Goal: Book appointment/travel/reservation

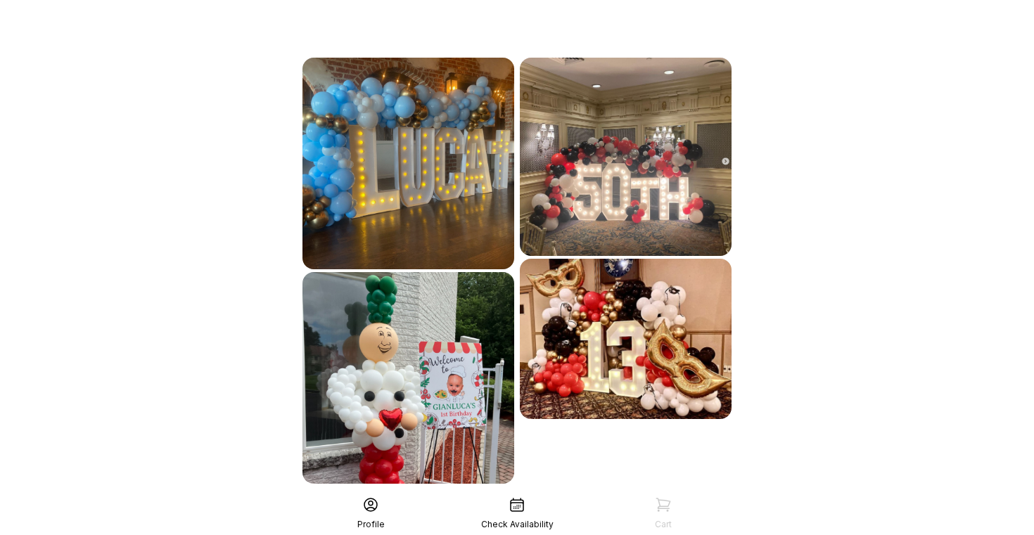
scroll to position [794, 0]
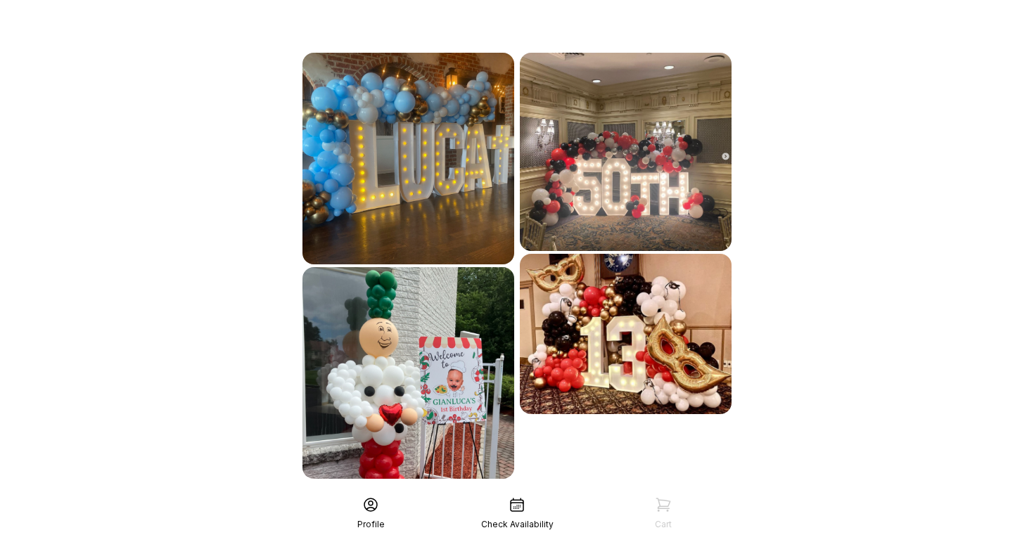
click at [525, 493] on div "See More" at bounding box center [517, 510] width 435 height 34
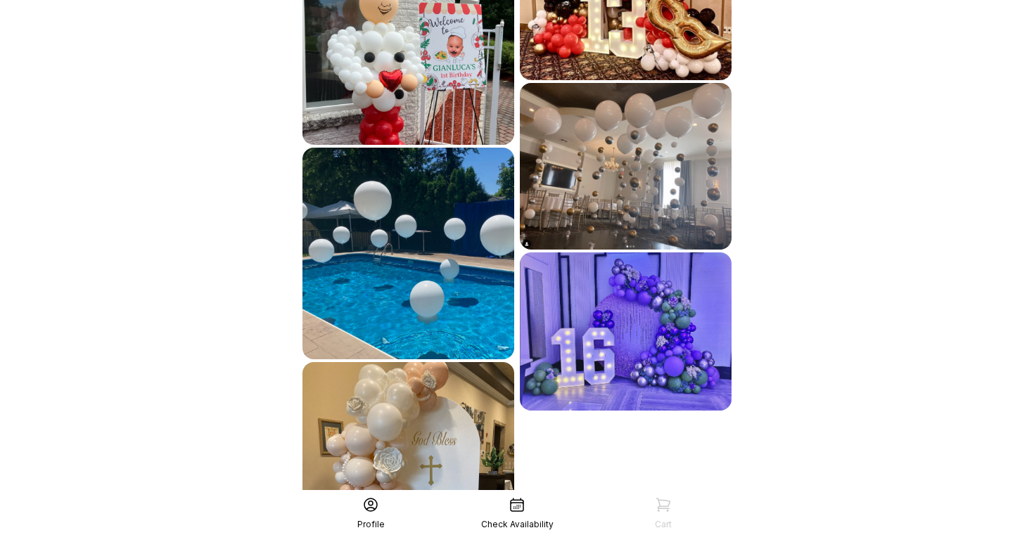
scroll to position [1131, 0]
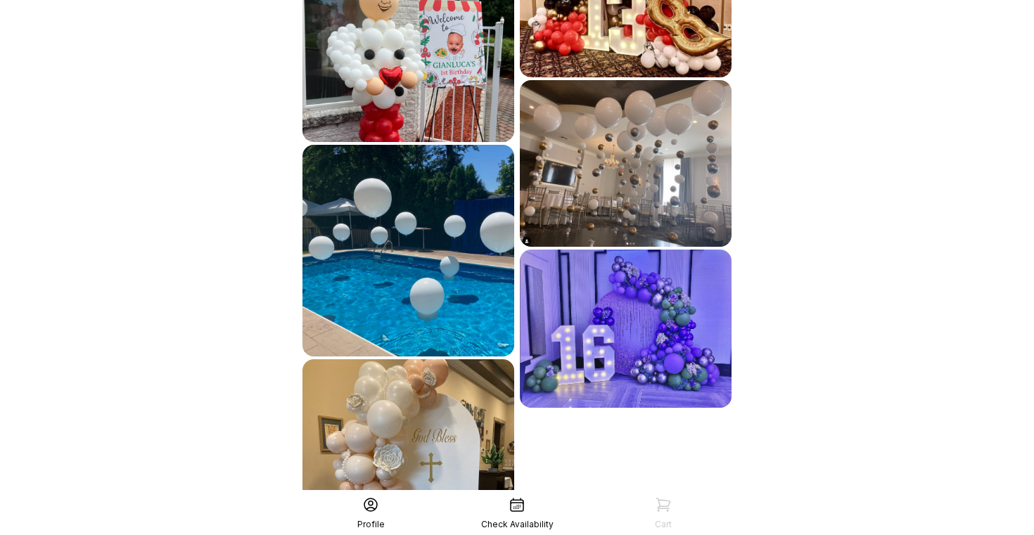
click at [516, 498] on icon at bounding box center [517, 505] width 17 height 17
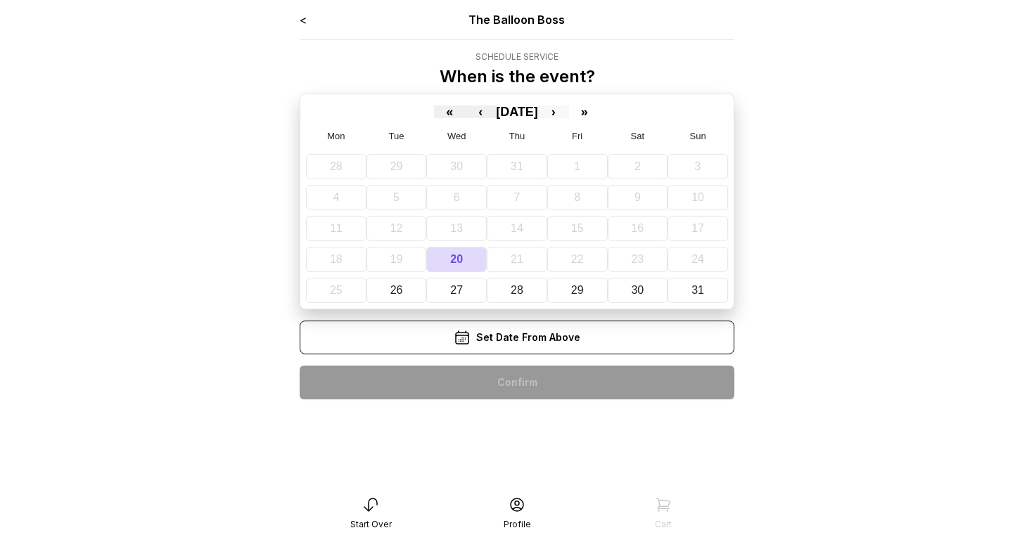
click at [569, 118] on button "›" at bounding box center [553, 112] width 31 height 13
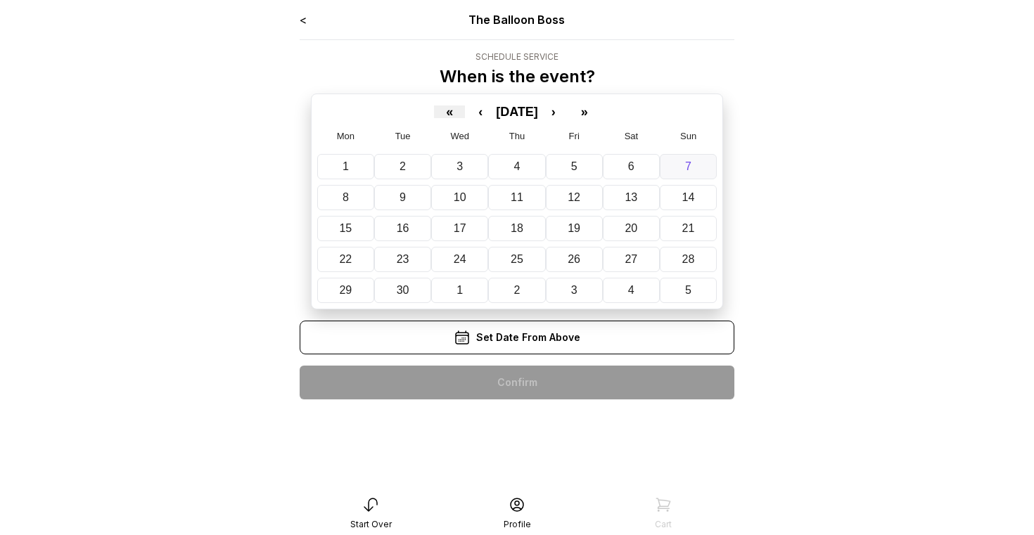
click at [679, 167] on button "7" at bounding box center [688, 166] width 57 height 25
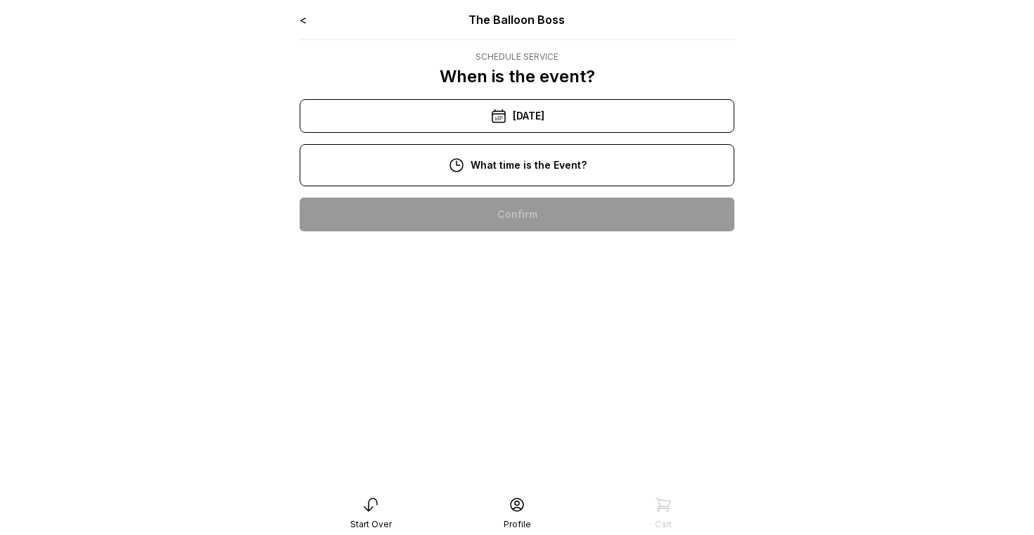
click at [631, 220] on div "10:00 am" at bounding box center [517, 215] width 412 height 34
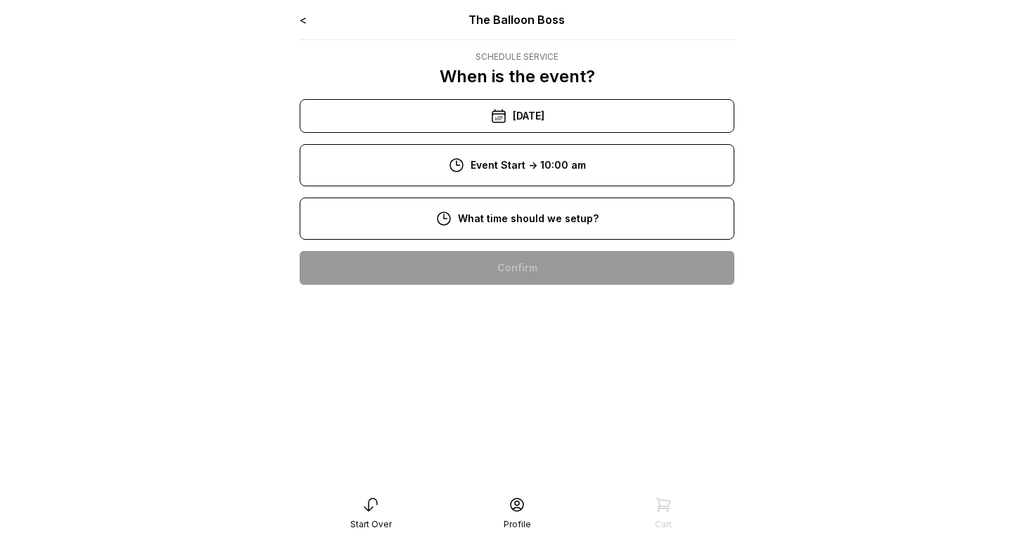
click at [599, 264] on div "8:00 am" at bounding box center [517, 268] width 412 height 34
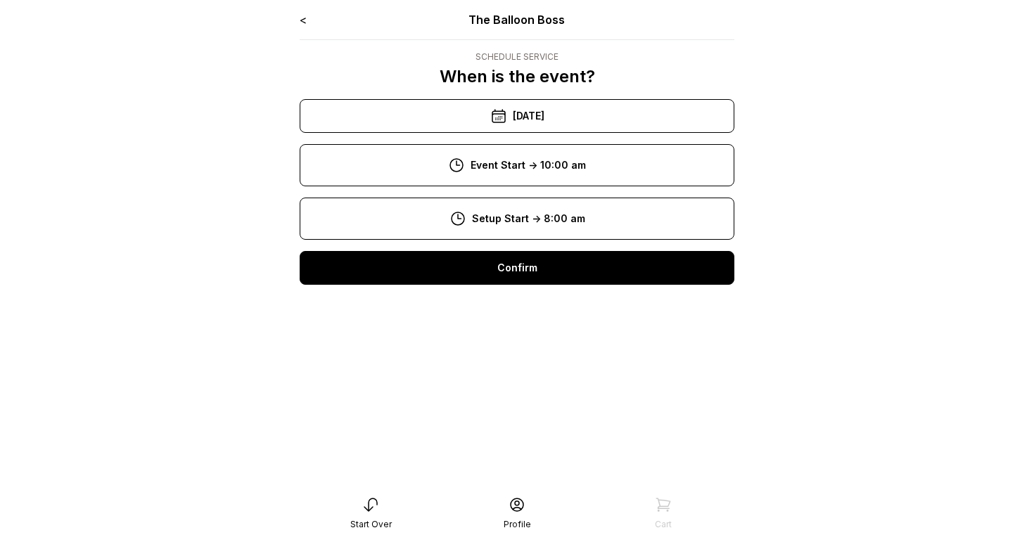
click at [599, 264] on div "Confirm" at bounding box center [517, 268] width 435 height 34
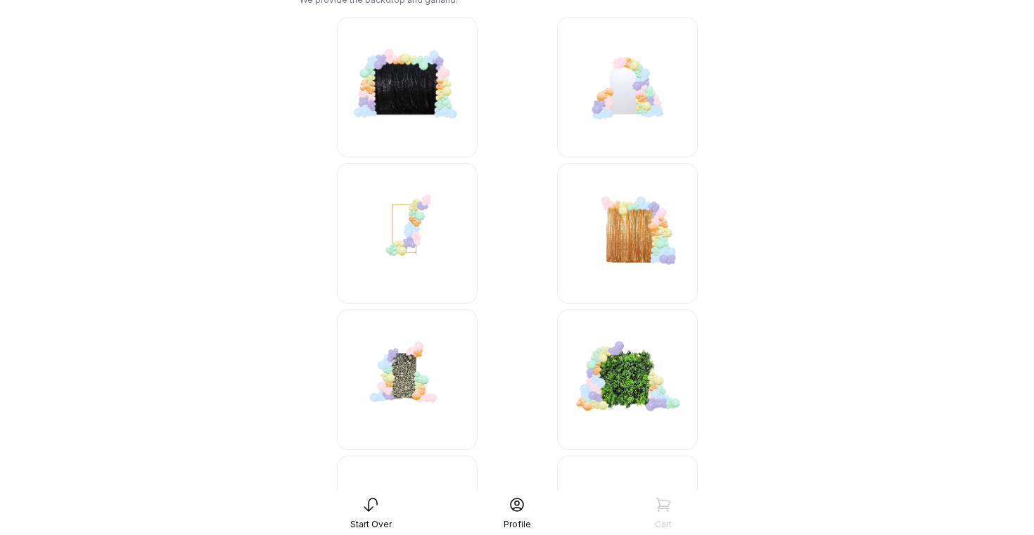
scroll to position [149, 0]
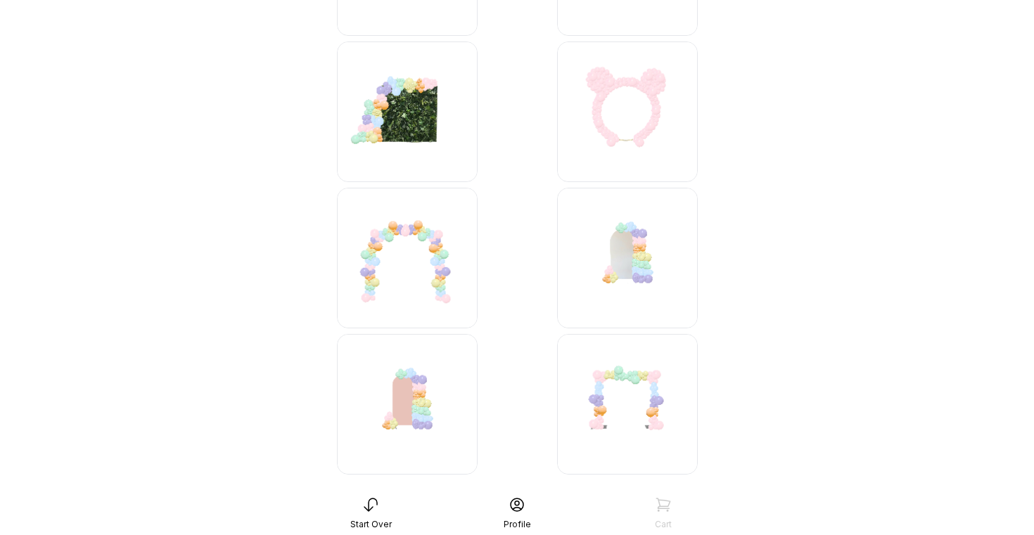
click at [451, 255] on img at bounding box center [407, 258] width 141 height 141
